Goal: Task Accomplishment & Management: Use online tool/utility

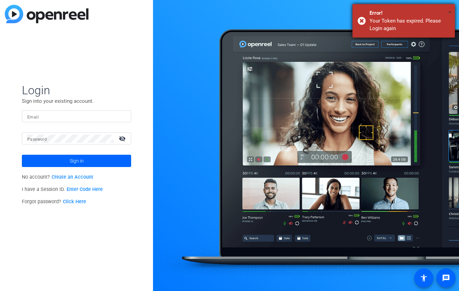
click at [449, 11] on span "×" at bounding box center [450, 12] width 4 height 8
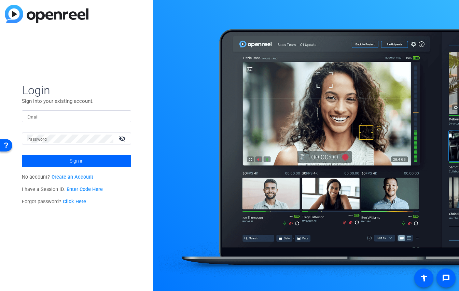
click at [52, 117] on input "Email" at bounding box center [76, 116] width 98 height 8
type input "e"
type input "[PERSON_NAME][EMAIL_ADDRESS][DOMAIN_NAME]"
click at [78, 160] on span "Sign in" at bounding box center [77, 160] width 14 height 17
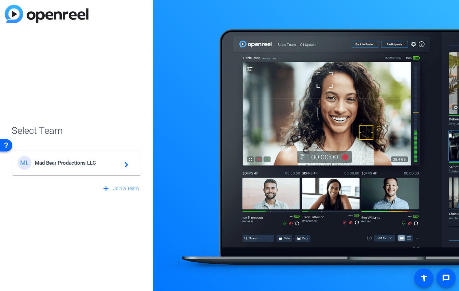
click at [78, 160] on span "Mad Bear Productions LLC" at bounding box center [77, 163] width 85 height 6
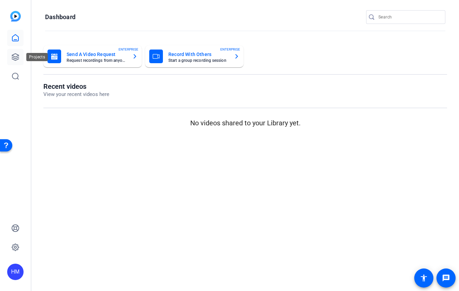
click at [13, 56] on icon at bounding box center [15, 57] width 7 height 7
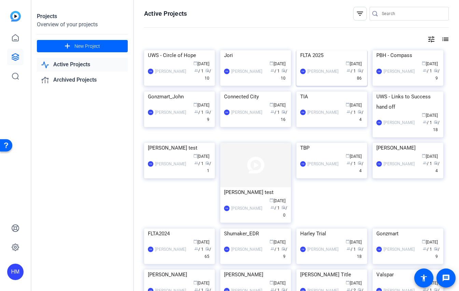
click at [323, 50] on img at bounding box center [331, 50] width 71 height 0
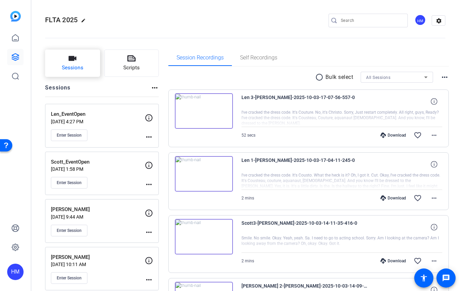
click at [74, 62] on icon "button" at bounding box center [72, 58] width 8 height 8
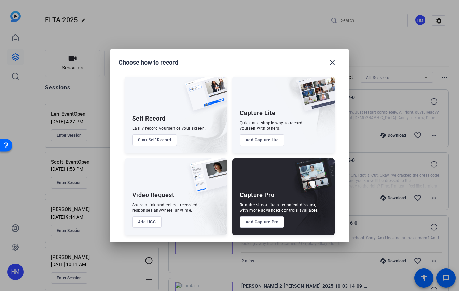
click at [251, 222] on button "Add Capture Pro" at bounding box center [262, 222] width 45 height 12
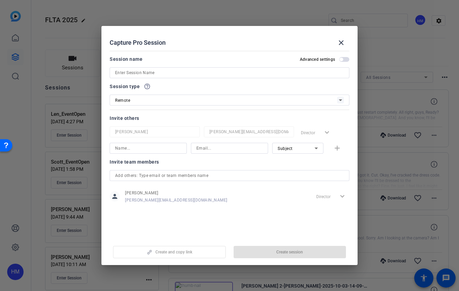
click at [154, 72] on input at bounding box center [229, 73] width 229 height 8
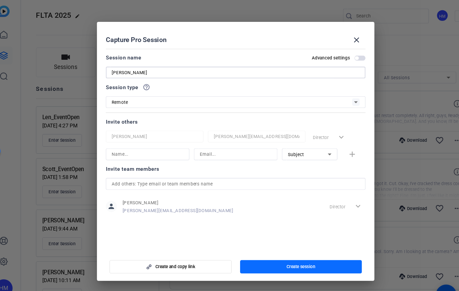
type input "[PERSON_NAME]"
click at [268, 250] on span "button" at bounding box center [289, 252] width 113 height 16
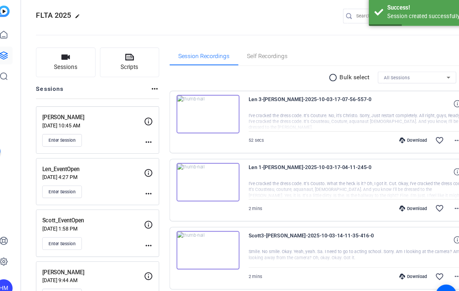
click at [147, 136] on mat-icon "more_horiz" at bounding box center [149, 137] width 8 height 8
click at [150, 145] on button "Edit Session" at bounding box center [166, 147] width 42 height 9
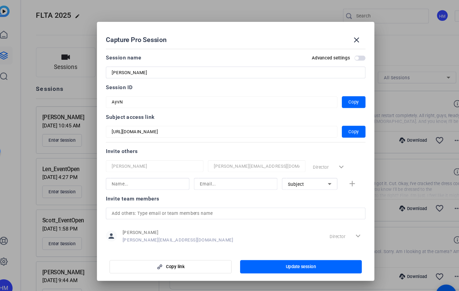
click at [138, 72] on input "[PERSON_NAME]" at bounding box center [229, 73] width 229 height 8
type input "[PERSON_NAME]"
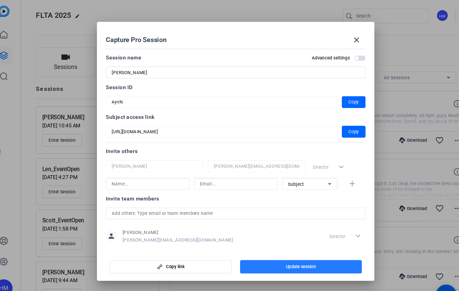
click at [281, 247] on span "button" at bounding box center [289, 252] width 113 height 16
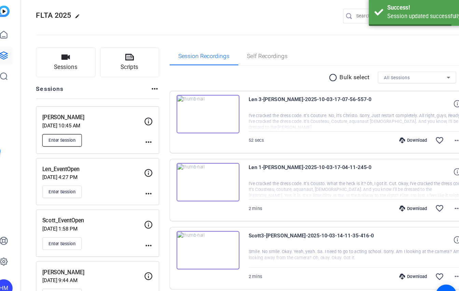
click at [69, 134] on span "Enter Session" at bounding box center [69, 134] width 25 height 5
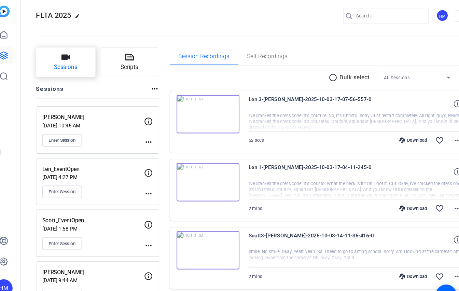
click at [76, 67] on span "Sessions" at bounding box center [72, 68] width 21 height 8
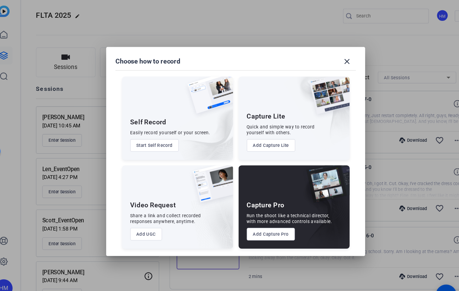
click at [251, 223] on button "Add Capture Pro" at bounding box center [262, 222] width 45 height 12
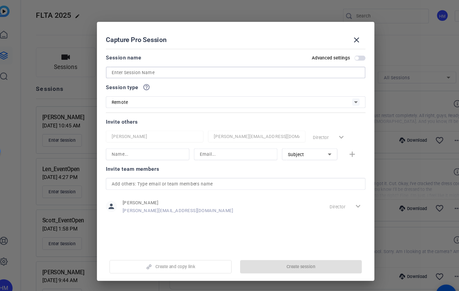
click at [174, 69] on input at bounding box center [229, 73] width 229 height 8
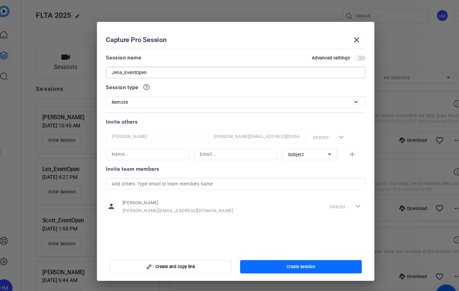
type input "Jena_EventOpen"
click at [286, 255] on span "button" at bounding box center [289, 252] width 113 height 16
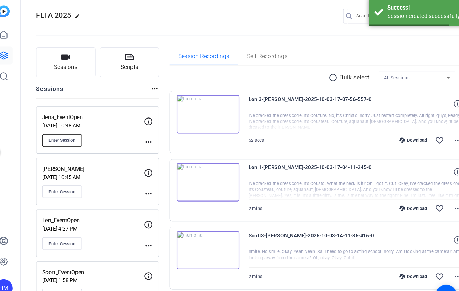
click at [71, 131] on button "Enter Session" at bounding box center [69, 135] width 37 height 12
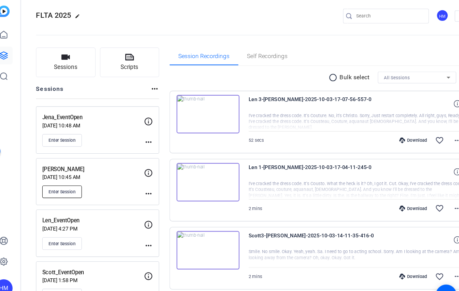
click at [73, 182] on span "Enter Session" at bounding box center [69, 182] width 25 height 5
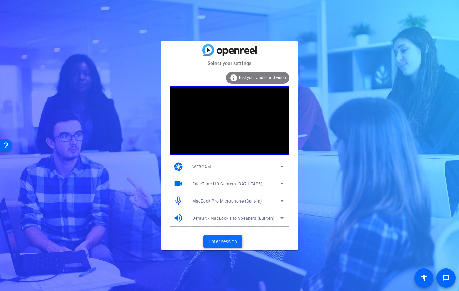
click at [217, 239] on span "Enter session" at bounding box center [222, 241] width 28 height 7
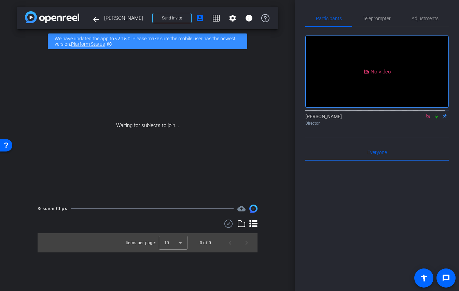
click at [426, 118] on icon at bounding box center [428, 116] width 4 height 4
click at [180, 17] on span "Send invite" at bounding box center [172, 17] width 20 height 5
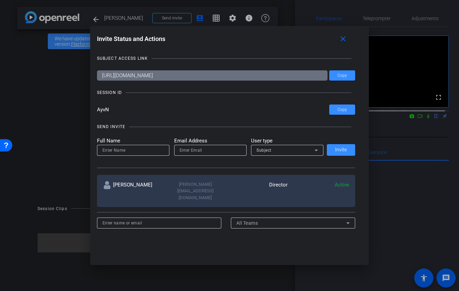
click at [353, 115] on div "SUBJECT ACCESS LINK https://capture.openreel.com/subject/MODE_OTP?otp=AyvN Copy…" at bounding box center [229, 142] width 265 height 189
click at [342, 110] on span "Copy" at bounding box center [342, 109] width 10 height 5
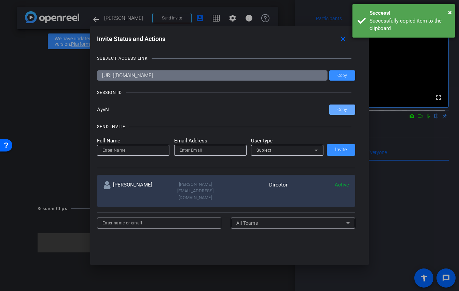
click at [453, 10] on div "× Success! Successfully copied item to the clipboard" at bounding box center [403, 20] width 102 height 33
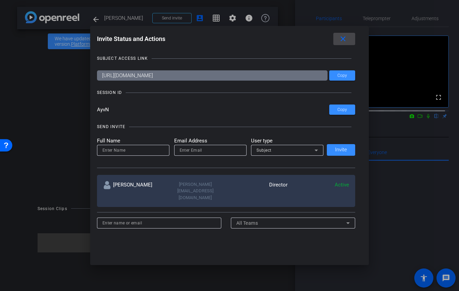
click at [346, 37] on mat-icon "close" at bounding box center [342, 39] width 9 height 9
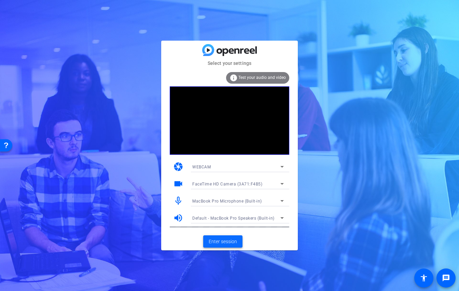
click at [221, 243] on span "Enter session" at bounding box center [222, 241] width 28 height 7
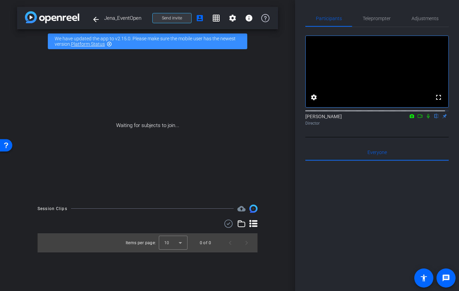
click at [181, 16] on span "Send invite" at bounding box center [172, 17] width 20 height 5
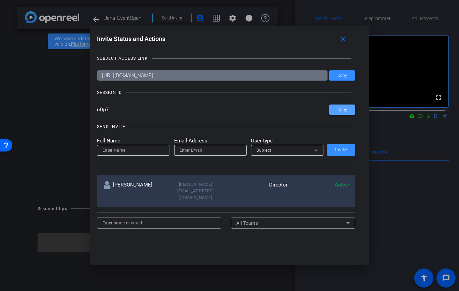
click at [344, 113] on span at bounding box center [342, 109] width 26 height 16
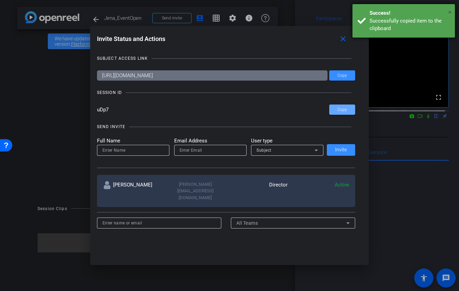
click at [449, 12] on span "×" at bounding box center [450, 12] width 4 height 8
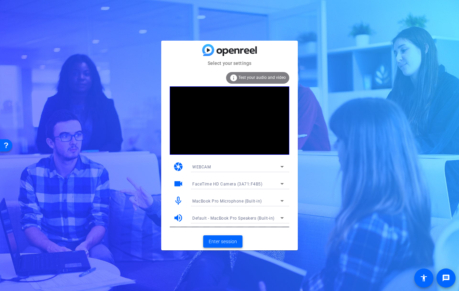
click at [223, 244] on span "Enter session" at bounding box center [222, 241] width 28 height 7
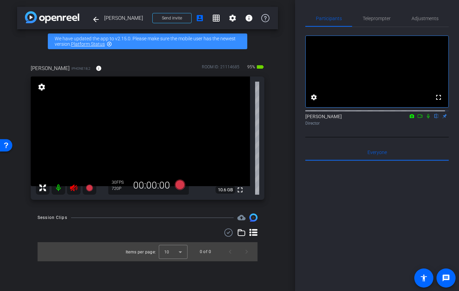
click at [77, 185] on icon at bounding box center [74, 188] width 8 height 8
click at [419, 18] on span "Adjustments" at bounding box center [424, 18] width 27 height 5
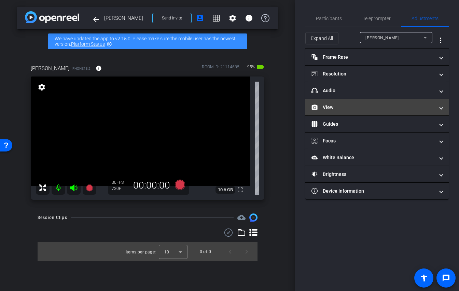
click at [441, 109] on span at bounding box center [440, 107] width 3 height 7
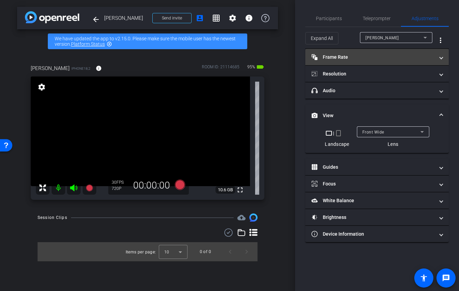
click at [437, 57] on span "Frame Rate Frame Rate" at bounding box center [375, 57] width 128 height 7
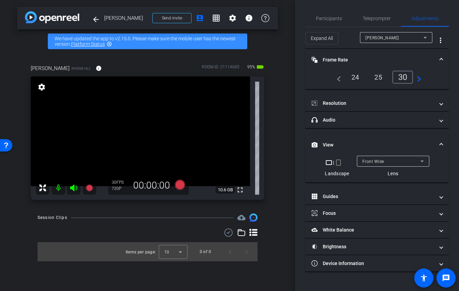
click at [351, 72] on div "24" at bounding box center [355, 77] width 18 height 12
click at [440, 56] on mat-expansion-panel-header "Frame Rate Frame Rate" at bounding box center [376, 60] width 143 height 22
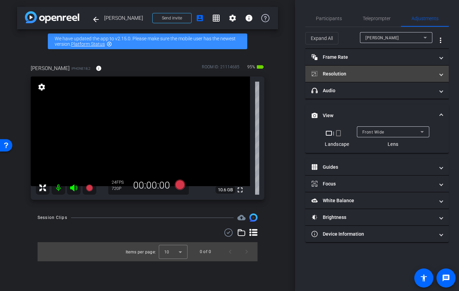
click at [439, 76] on span at bounding box center [440, 73] width 3 height 7
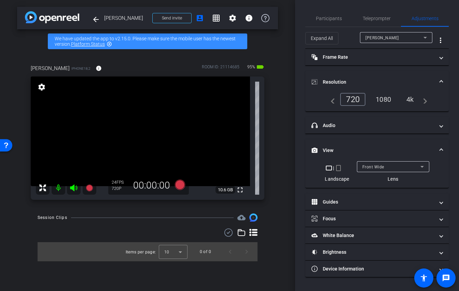
click at [413, 100] on div "4k" at bounding box center [410, 99] width 18 height 12
click at [441, 78] on span at bounding box center [440, 81] width 3 height 7
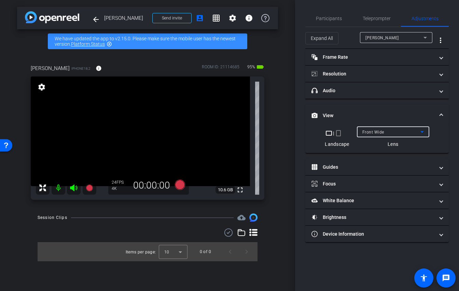
click at [423, 129] on icon at bounding box center [422, 132] width 8 height 8
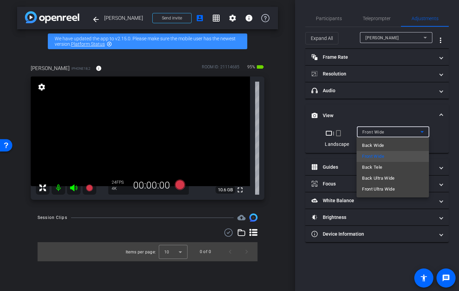
click at [406, 146] on mat-option "Back Wide" at bounding box center [392, 145] width 72 height 11
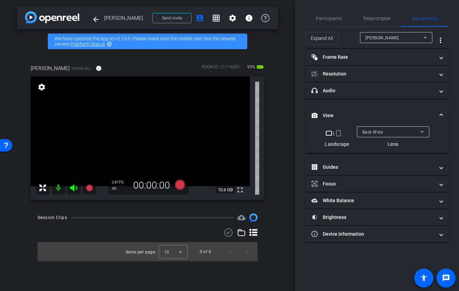
click at [138, 112] on video at bounding box center [140, 131] width 219 height 110
click at [99, 69] on mat-icon "info" at bounding box center [99, 68] width 6 height 6
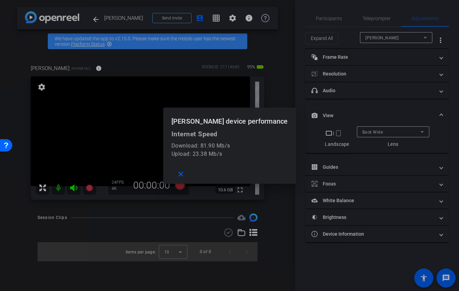
click at [120, 66] on div at bounding box center [229, 145] width 459 height 291
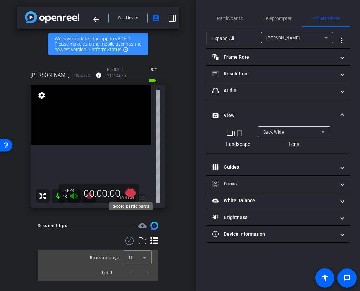
click at [129, 190] on icon at bounding box center [130, 193] width 10 height 10
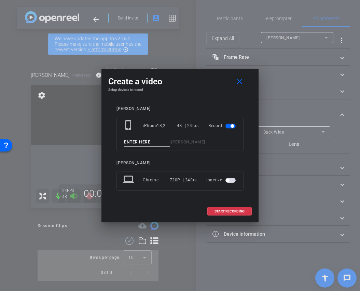
click at [142, 141] on input at bounding box center [147, 142] width 46 height 9
type input "[PERSON_NAME] 1"
click at [240, 210] on span "START RECORDING" at bounding box center [229, 210] width 30 height 3
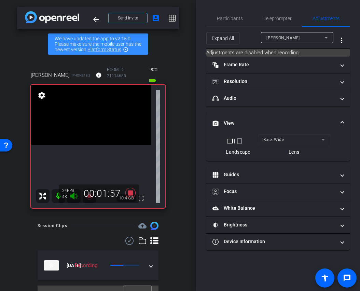
click at [128, 193] on icon at bounding box center [130, 193] width 10 height 10
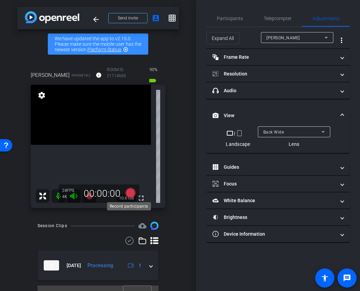
click at [127, 190] on icon at bounding box center [130, 193] width 10 height 10
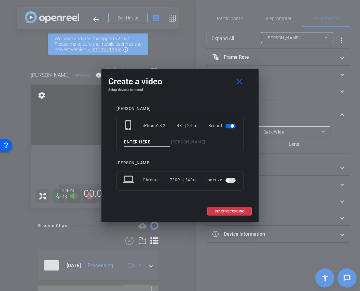
click at [137, 143] on input at bounding box center [147, 142] width 46 height 9
type input "[PERSON_NAME] 2"
click at [236, 214] on span at bounding box center [229, 211] width 44 height 16
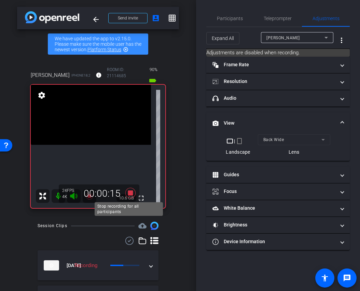
click at [129, 193] on icon at bounding box center [130, 193] width 10 height 10
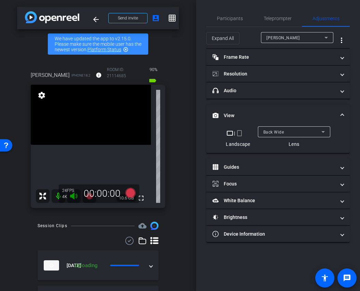
drag, startPoint x: 358, startPoint y: 120, endPoint x: 410, endPoint y: 120, distance: 51.5
click at [360, 120] on html "Accessibility Screen-Reader Guide, Feedback, and Issue Reporting | New window m…" at bounding box center [180, 145] width 360 height 291
